Goal: Check status: Check status

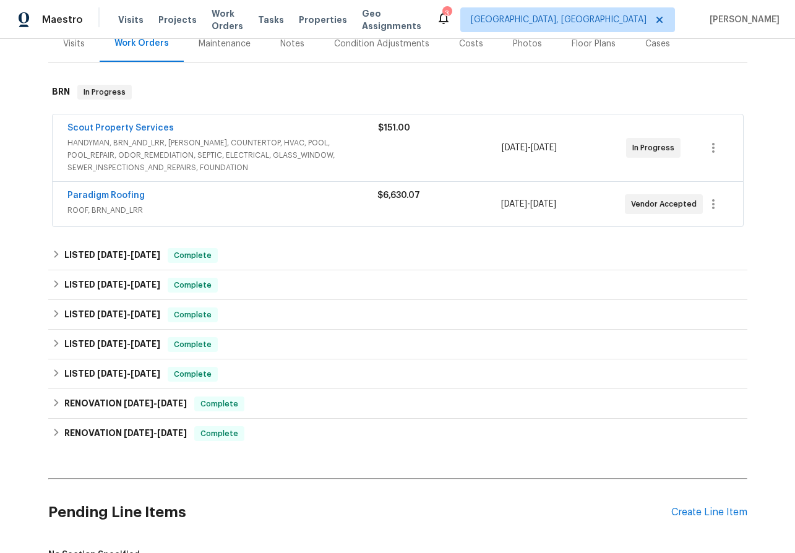
scroll to position [161, 0]
click at [95, 129] on link "Scout Property Services" at bounding box center [120, 128] width 106 height 9
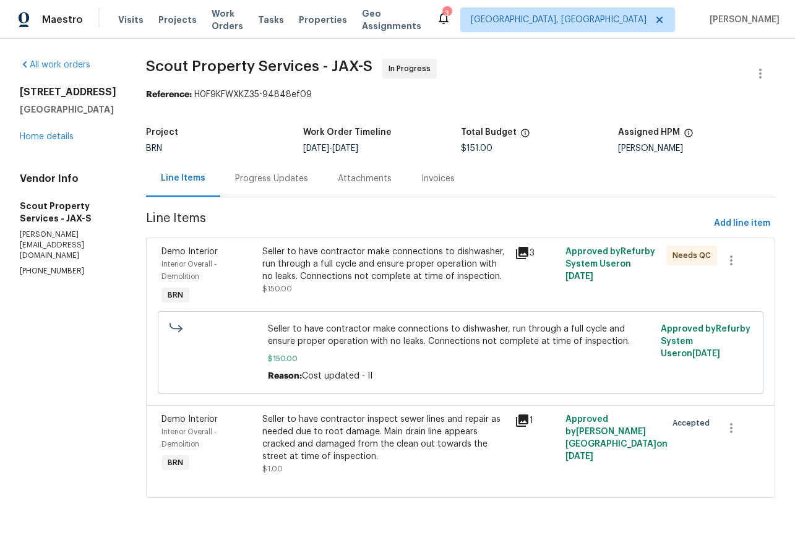
click at [257, 185] on div "Progress Updates" at bounding box center [271, 179] width 73 height 12
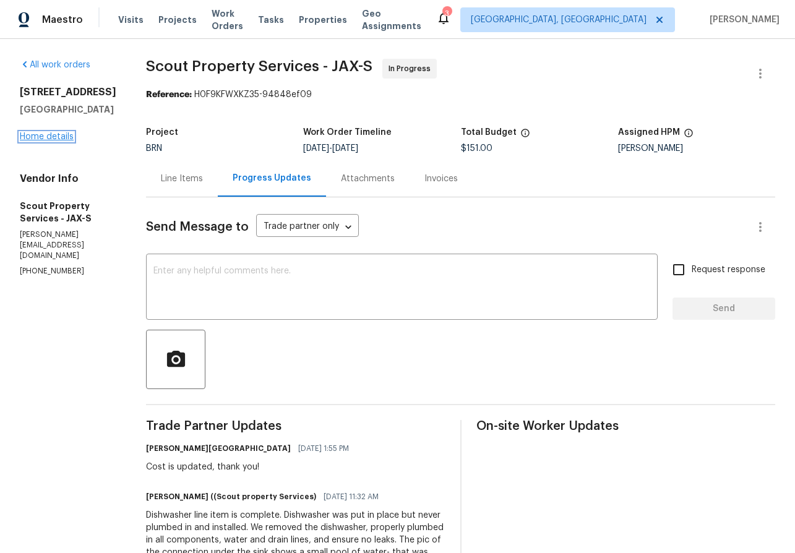
click at [30, 141] on link "Home details" at bounding box center [47, 136] width 54 height 9
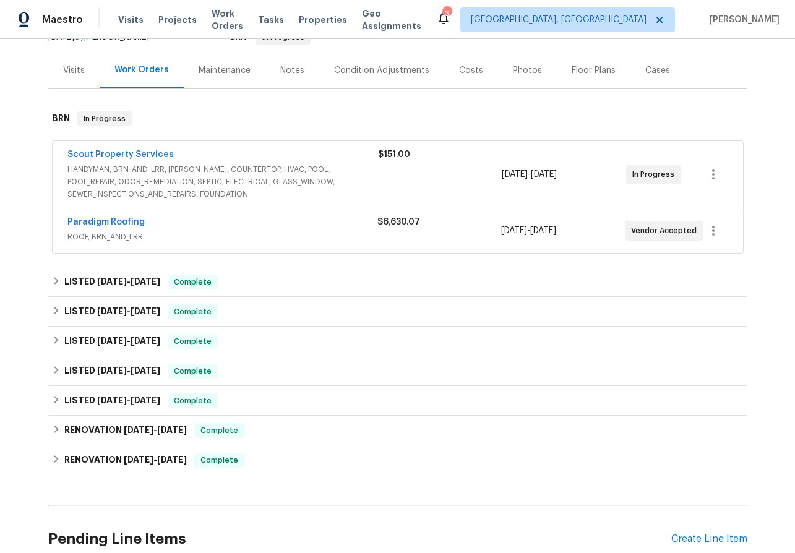
scroll to position [164, 0]
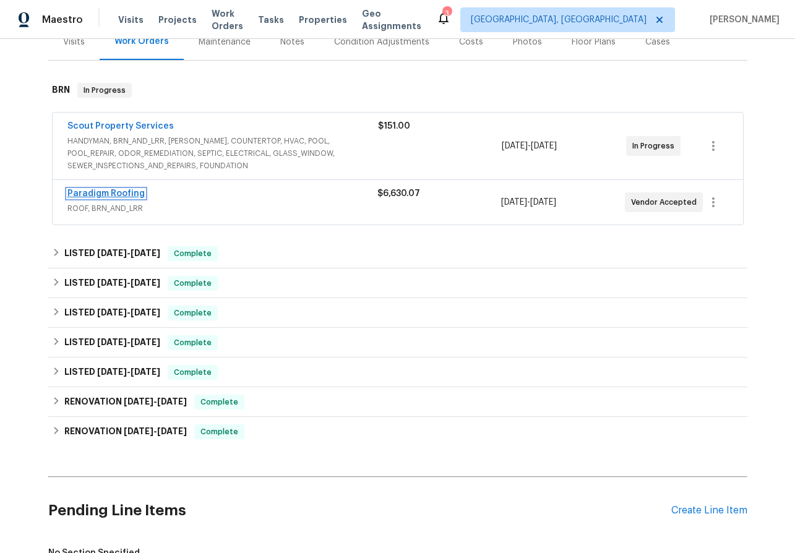
click at [97, 192] on link "Paradigm Roofing" at bounding box center [105, 193] width 77 height 9
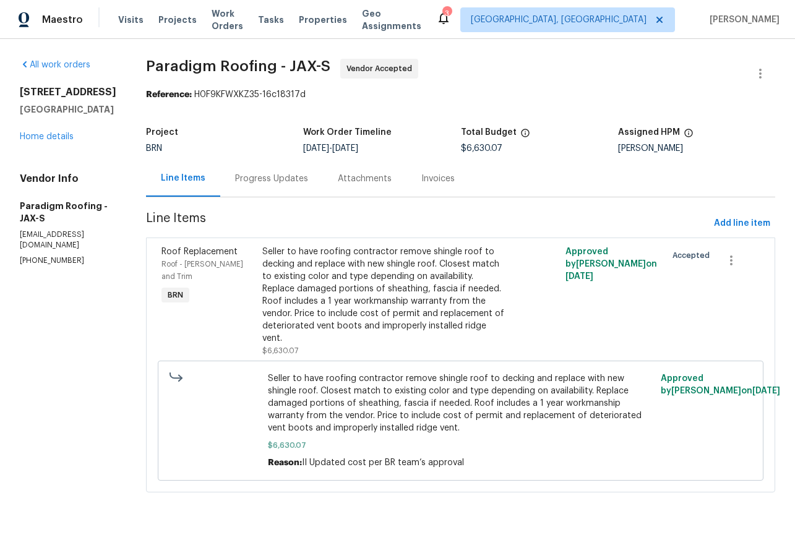
click at [271, 175] on div "Progress Updates" at bounding box center [271, 179] width 73 height 12
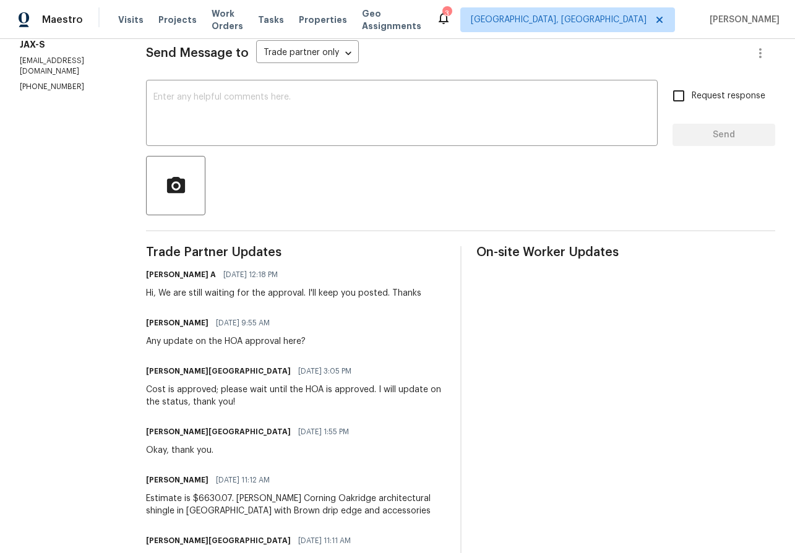
scroll to position [207, 0]
